Goal: Find specific page/section: Find specific page/section

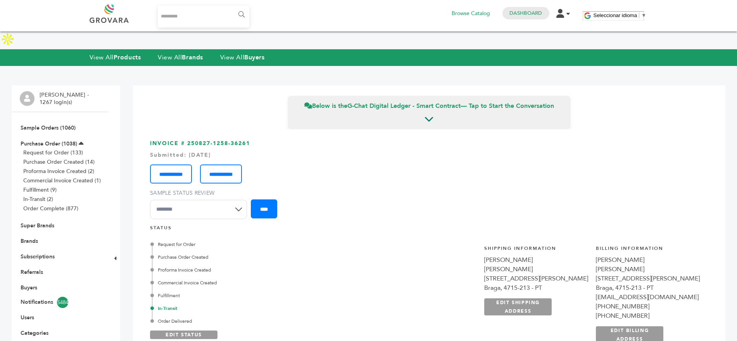
scroll to position [932, 0]
click at [36, 140] on link "Purchase Order (1038)" at bounding box center [49, 143] width 57 height 7
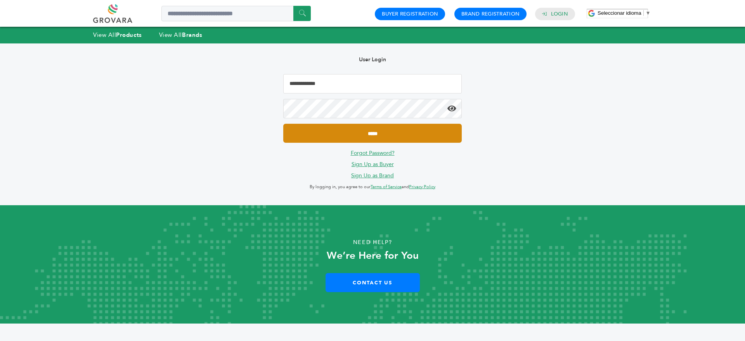
type input "**********"
click at [354, 131] on input "*****" at bounding box center [372, 133] width 178 height 19
